Goal: Task Accomplishment & Management: Complete application form

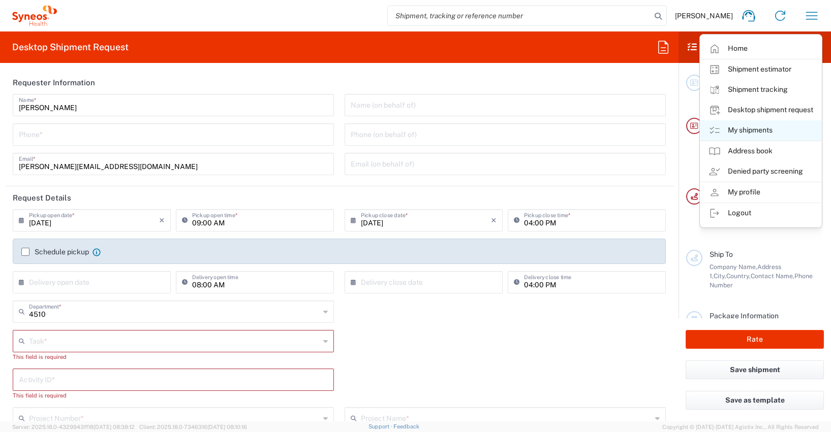
click at [760, 129] on link "My shipments" at bounding box center [760, 130] width 121 height 20
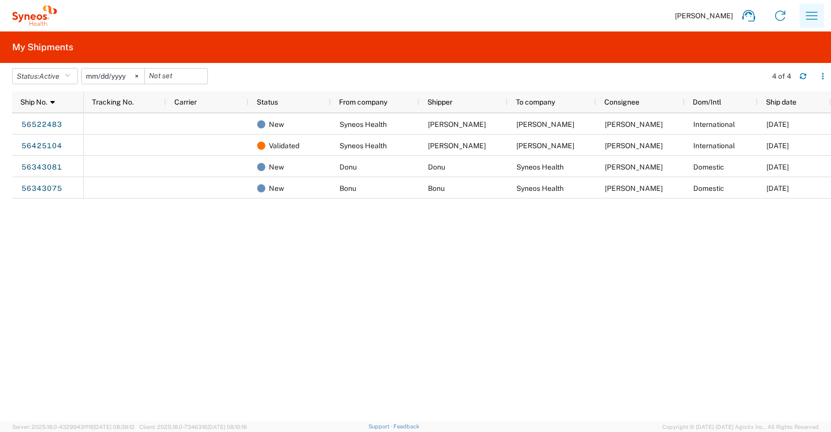
click at [808, 17] on icon "button" at bounding box center [811, 16] width 16 height 16
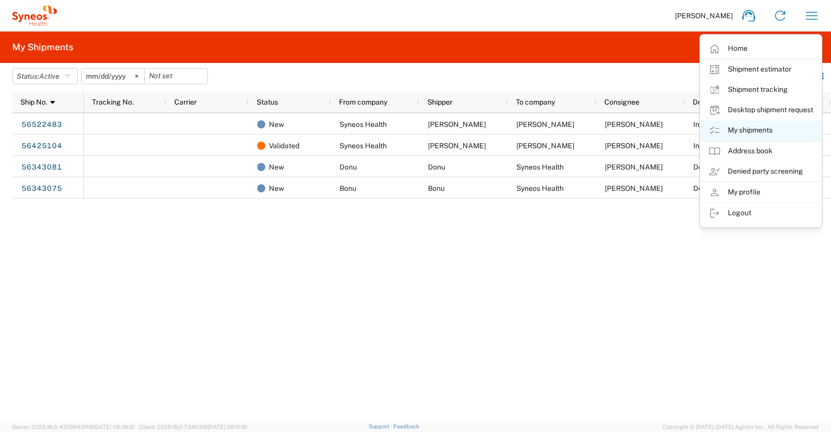
click at [745, 132] on link "My shipments" at bounding box center [760, 130] width 121 height 20
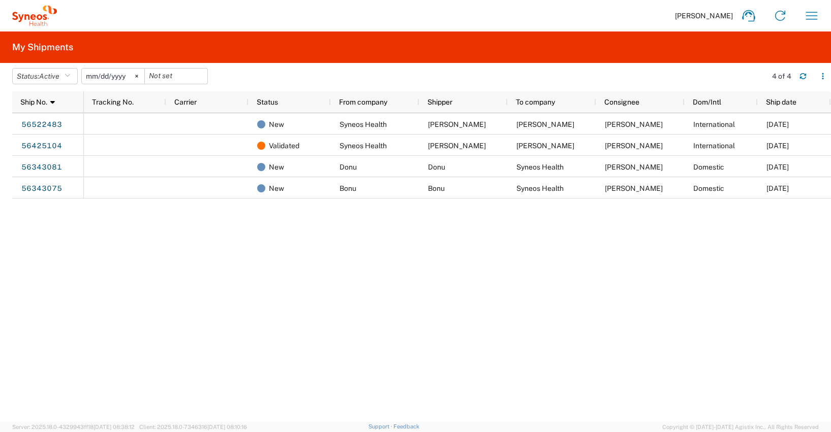
click at [162, 244] on div "New Syneos Health Antoine Kouwonou Erika Scheidl Erika Scheidl International 08…" at bounding box center [457, 267] width 747 height 308
click at [803, 76] on icon "button" at bounding box center [802, 76] width 7 height 7
click at [823, 75] on icon "button" at bounding box center [822, 76] width 7 height 7
click at [636, 247] on div "New Syneos Health Antoine Kouwonou Erika Scheidl Erika Scheidl International 08…" at bounding box center [457, 267] width 747 height 308
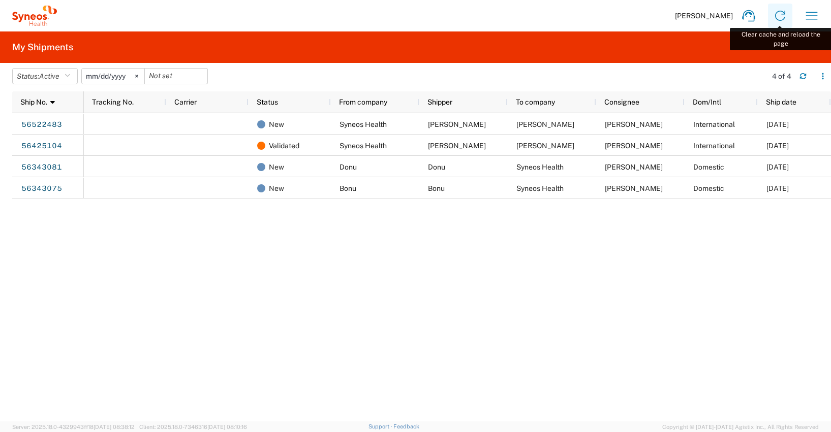
click at [782, 15] on icon at bounding box center [780, 16] width 16 height 16
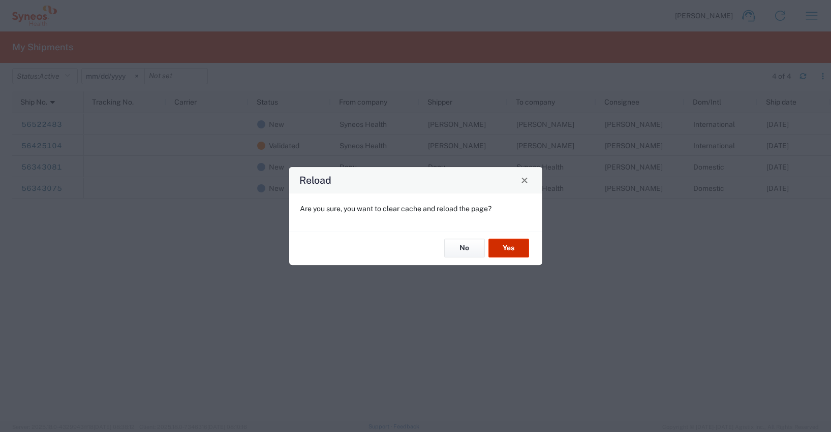
click at [504, 249] on button "Yes" at bounding box center [508, 248] width 41 height 19
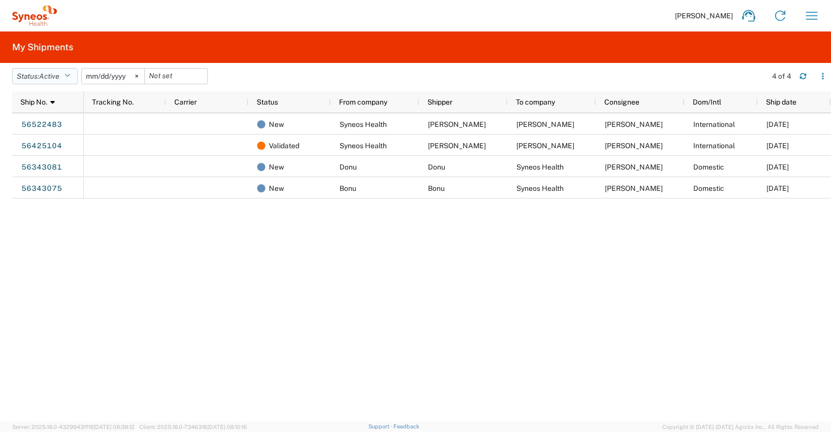
click at [70, 76] on icon "button" at bounding box center [68, 76] width 6 height 7
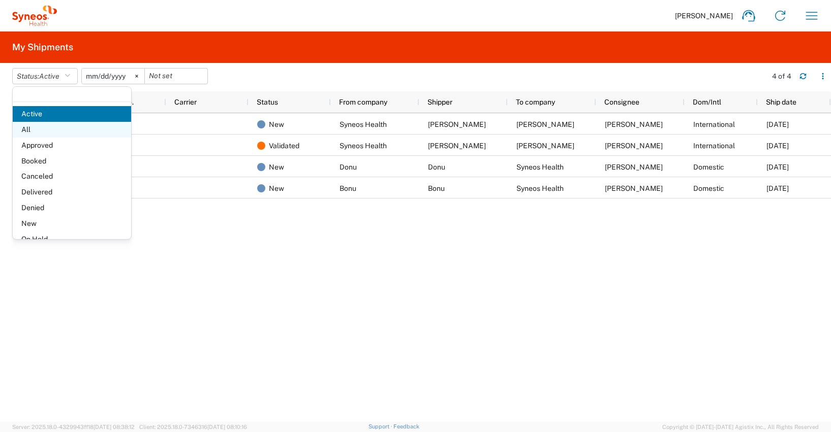
click at [24, 131] on span "All" at bounding box center [72, 130] width 118 height 16
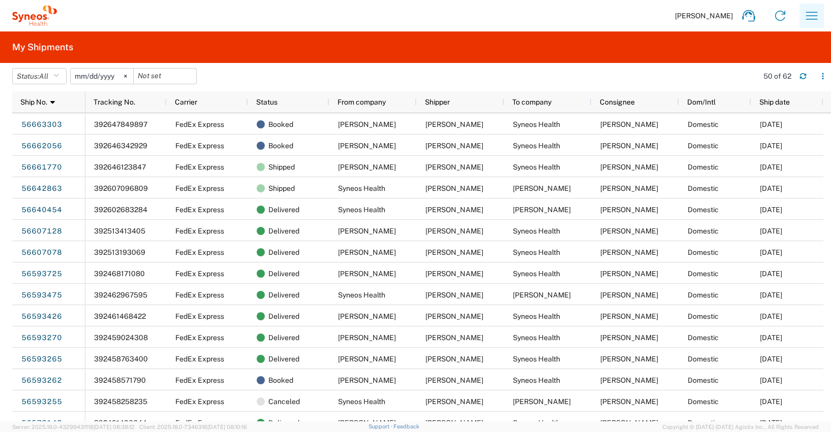
click at [811, 17] on icon "button" at bounding box center [811, 16] width 16 height 16
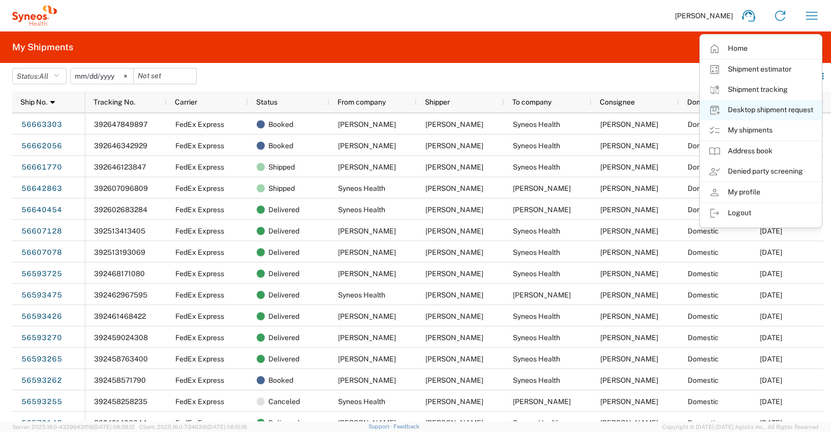
click at [758, 111] on link "Desktop shipment request" at bounding box center [760, 110] width 121 height 20
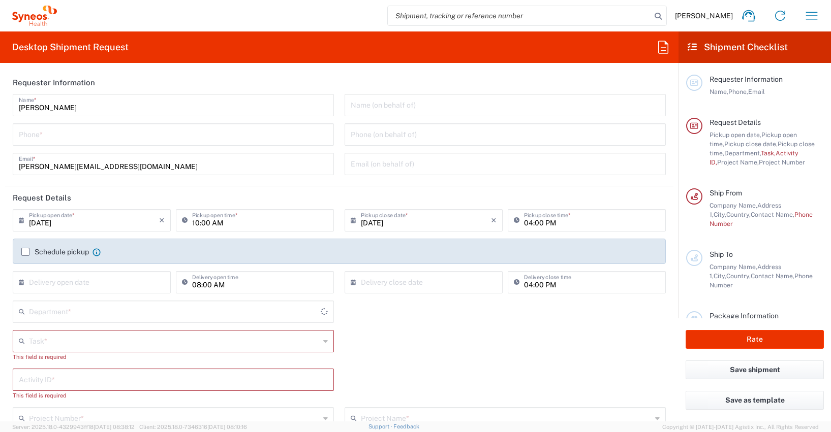
type input "4510"
type input "[GEOGRAPHIC_DATA]"
type input "Syneos Health Germany GMBH"
click at [42, 135] on input "tel" at bounding box center [173, 134] width 309 height 18
type input "[PHONE_NUMBER]"
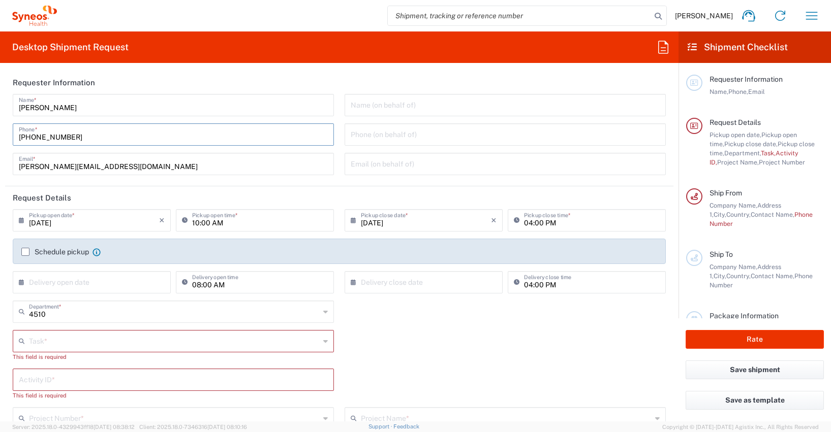
type input "[PERSON_NAME][EMAIL_ADDRESS][DOMAIN_NAME]"
type input "Other"
type input "4510"
type input "4510 DEPARTMENTAL EXPENSE"
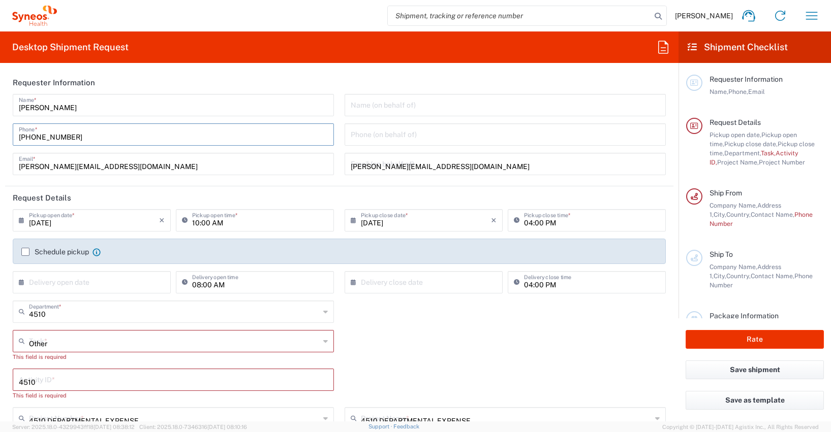
type input "015111223371"
type input "[PERSON_NAME]"
type input "Kurt-[STREET_ADDRESS]"
type input "Munchen"
type input "[GEOGRAPHIC_DATA]"
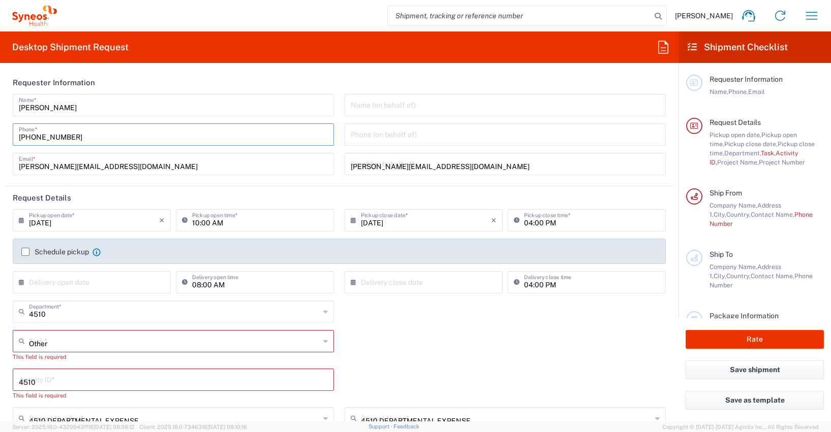
type input "81735"
type input "[PERSON_NAME]"
type input "[PHONE_NUMBER]"
type input "[EMAIL_ADDRESS][DOMAIN_NAME]"
type input "[US_VEHICLE_IDENTIFICATION_NUMBER]"
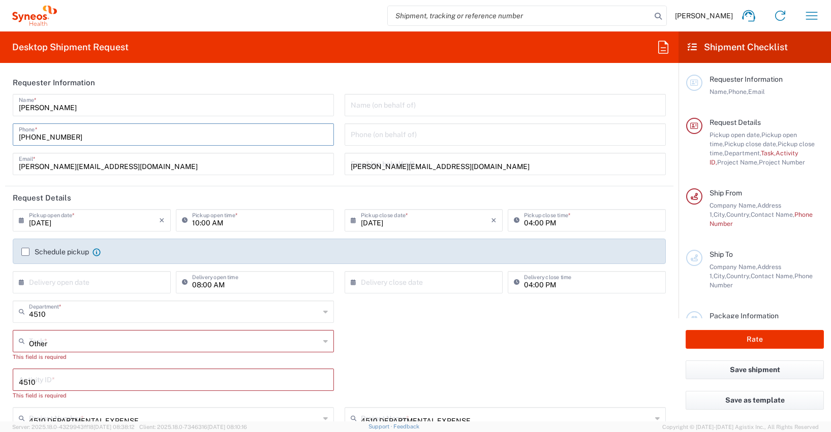
type input "Small Box"
type input "1"
type input "31.12"
type input "27.94"
type input "3.81"
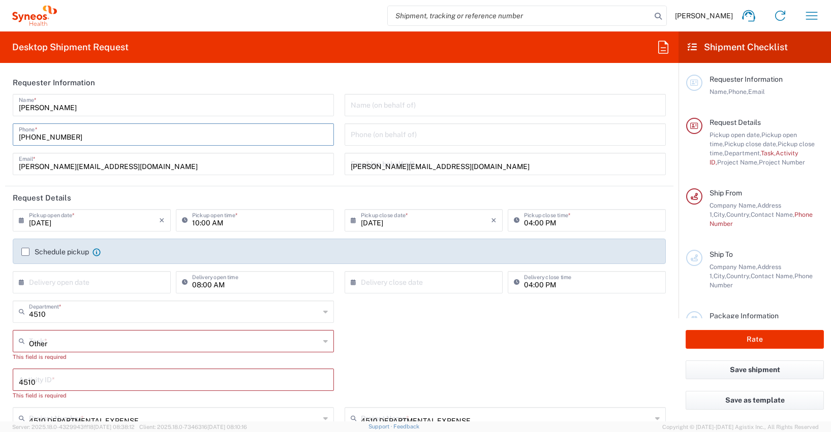
type input "cm"
type input "1"
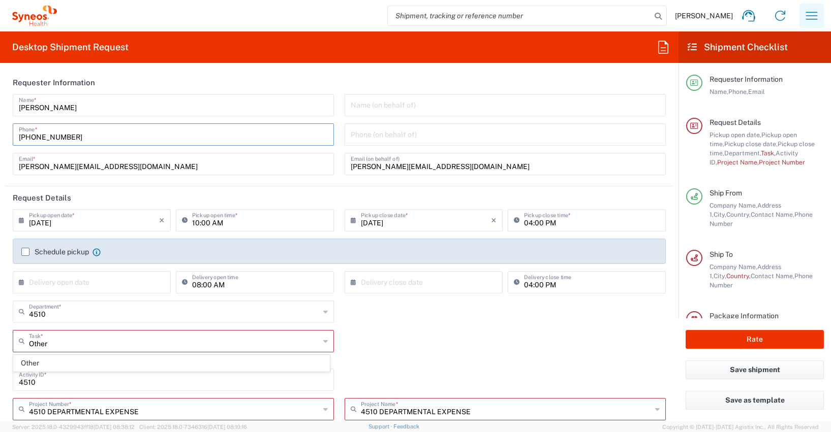
click at [812, 16] on icon "button" at bounding box center [811, 16] width 16 height 16
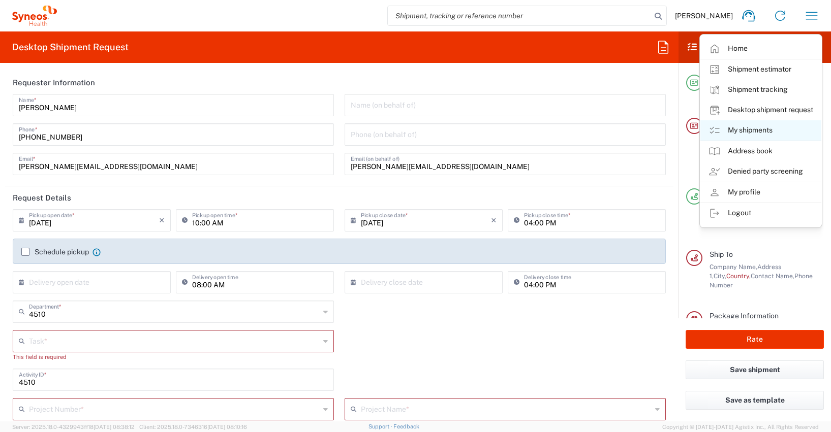
click at [746, 132] on link "My shipments" at bounding box center [760, 130] width 121 height 20
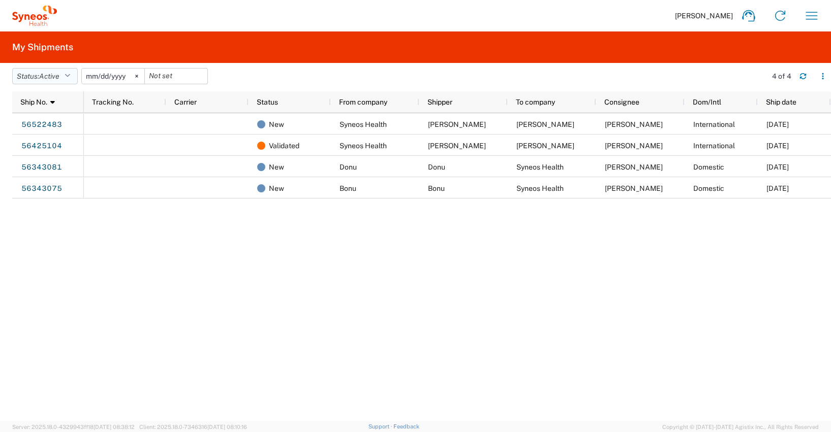
click at [69, 75] on icon "button" at bounding box center [68, 76] width 6 height 7
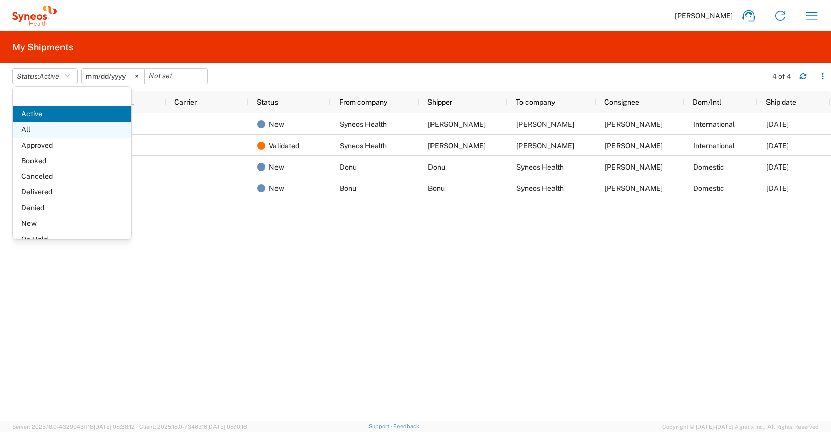
click at [29, 127] on span "All" at bounding box center [72, 130] width 118 height 16
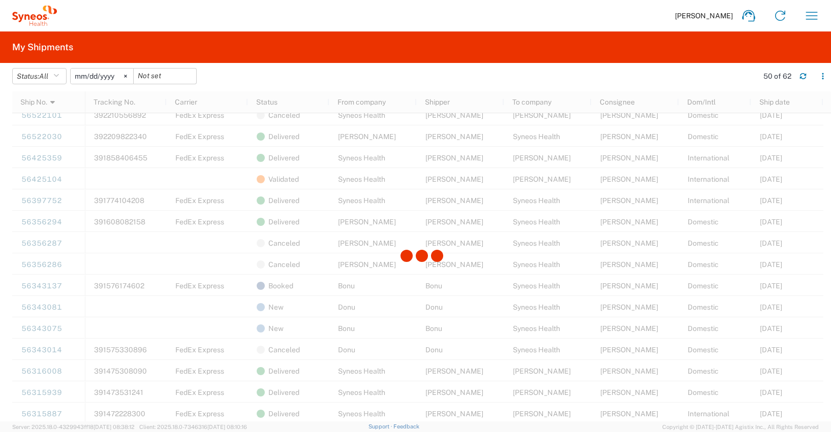
scroll to position [705, 0]
